Goal: Transaction & Acquisition: Purchase product/service

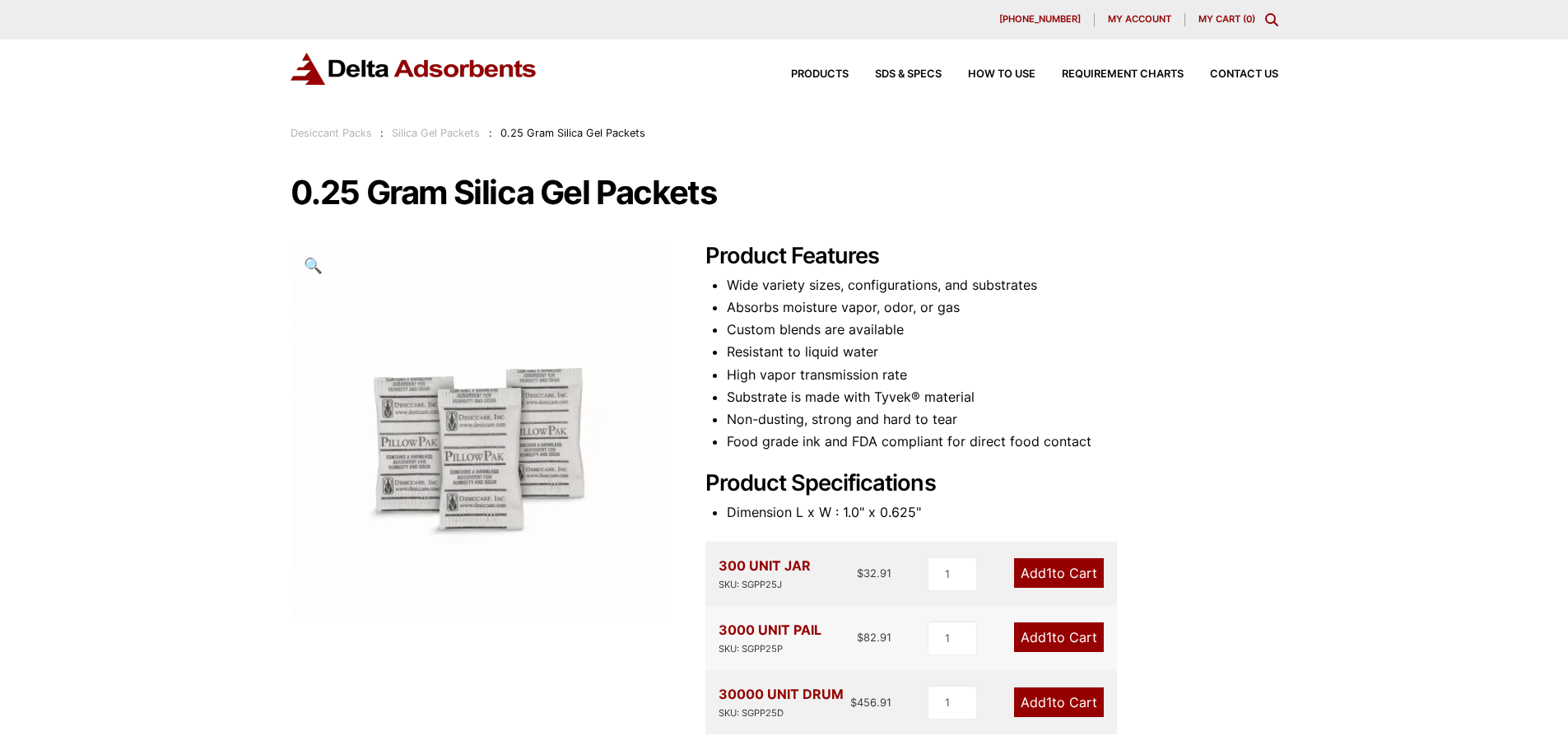
click at [451, 139] on div "Desiccant Packs : Silica Gel Packets : 0.25 Gram Silica Gel Packets" at bounding box center [468, 134] width 356 height 19
click at [435, 130] on link "Silica Gel Packets" at bounding box center [436, 133] width 88 height 13
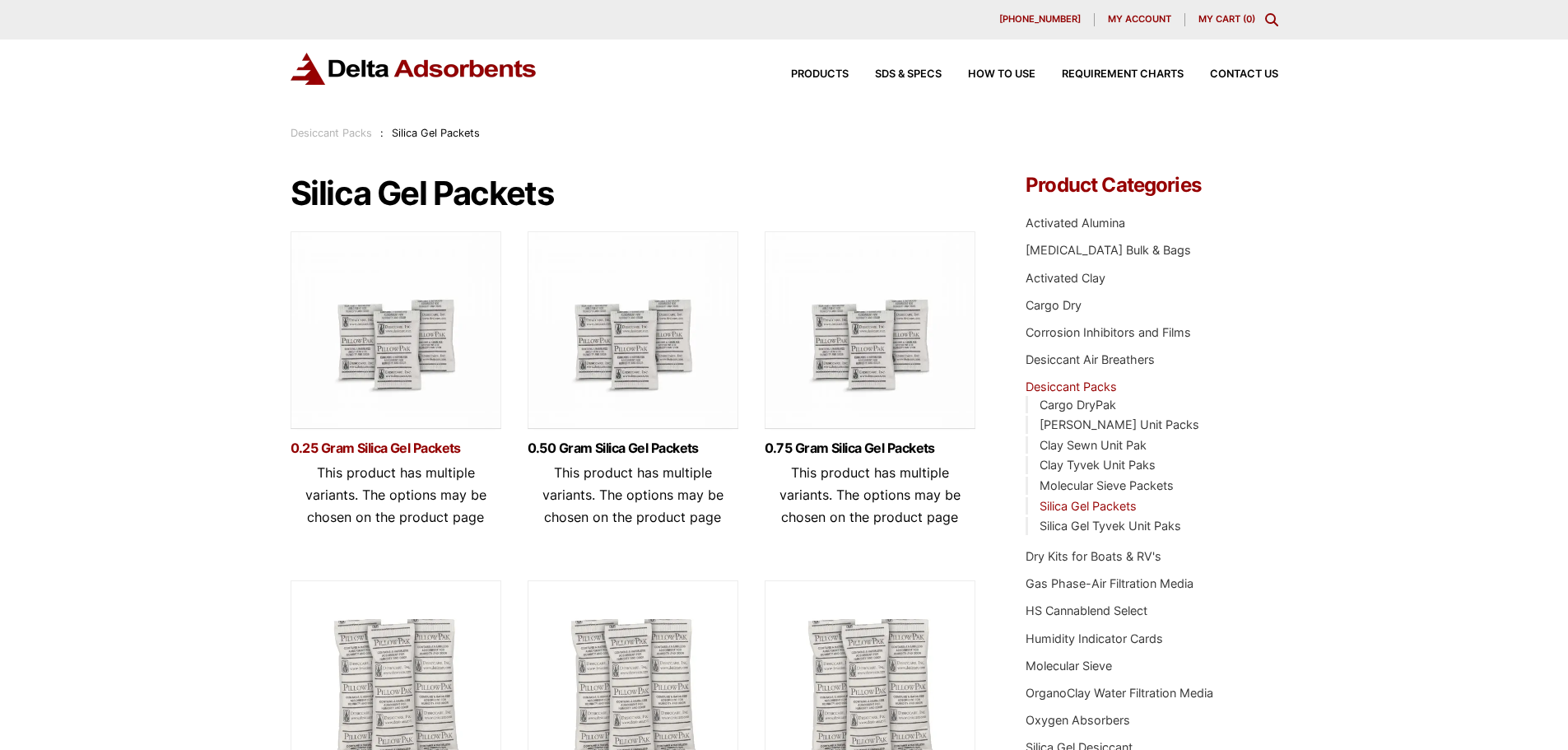
click at [364, 442] on link "0.25 Gram Silica Gel Packets" at bounding box center [395, 449] width 211 height 14
